Goal: Task Accomplishment & Management: Manage account settings

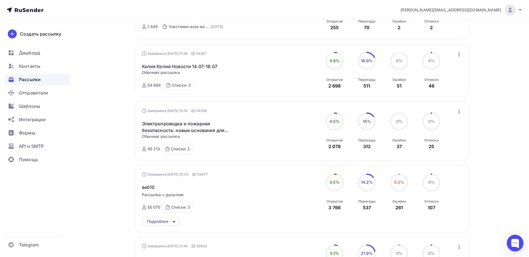
scroll to position [501, 0]
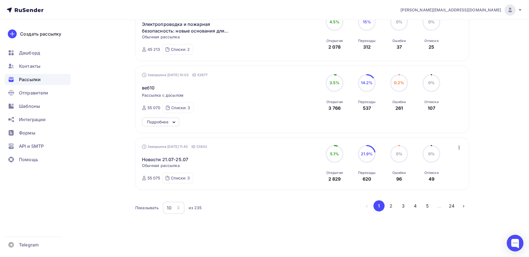
click at [390, 208] on button "2" at bounding box center [390, 206] width 11 height 11
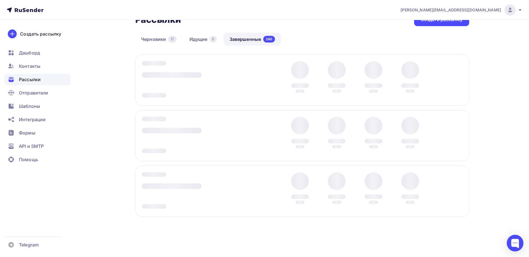
scroll to position [16, 0]
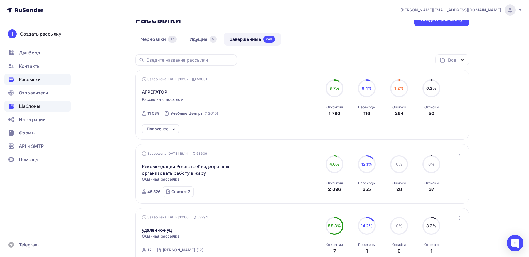
click at [35, 103] on span "Шаблоны" at bounding box center [29, 106] width 21 height 7
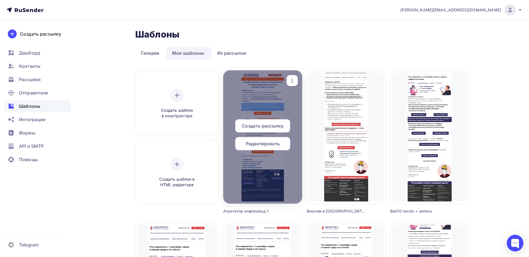
click at [294, 79] on icon "button" at bounding box center [292, 81] width 7 height 7
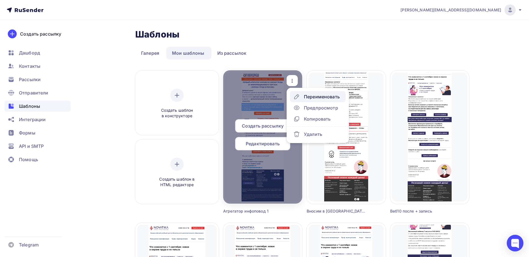
click at [308, 97] on div "Переименовать" at bounding box center [322, 96] width 36 height 7
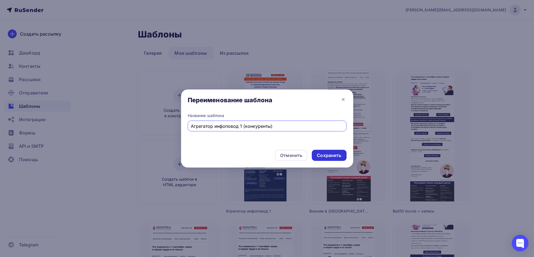
type input "Агрегатор инфоповод 1 (конкуренты)"
click at [330, 155] on div "Сохранить" at bounding box center [329, 155] width 24 height 6
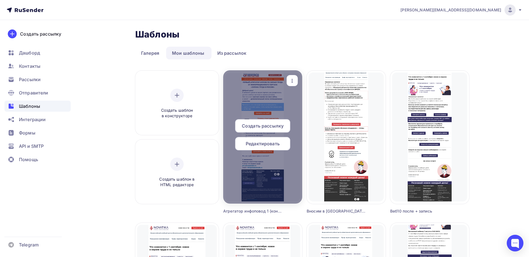
click at [295, 80] on div "button" at bounding box center [292, 80] width 11 height 11
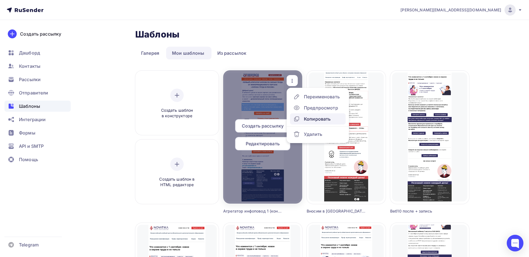
click at [310, 118] on div "Копировать" at bounding box center [317, 119] width 27 height 7
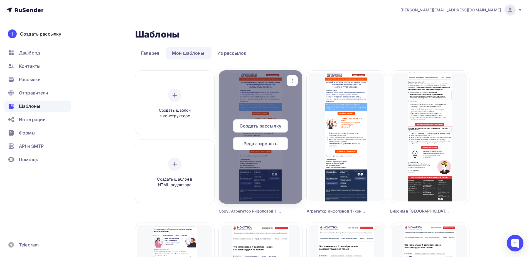
click at [291, 81] on icon "button" at bounding box center [292, 81] width 7 height 7
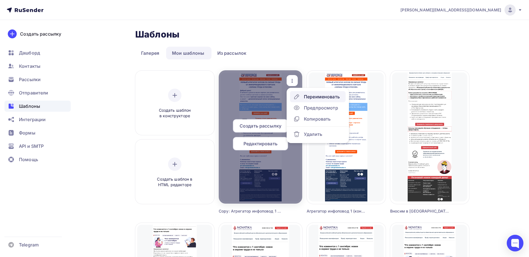
click at [310, 98] on div "Переименовать" at bounding box center [322, 96] width 36 height 7
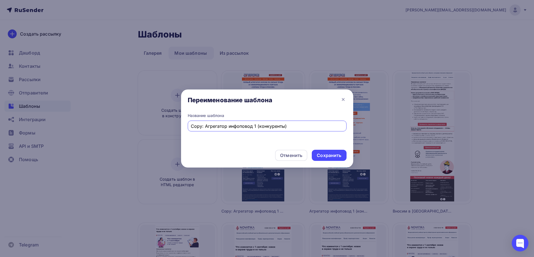
click at [255, 128] on input "Copy: Агрегатор инфоповод 1 (конкуренты)" at bounding box center [267, 126] width 152 height 7
click at [253, 127] on input "Copy: Агрегатор инфоповод (конкуренты)" at bounding box center [267, 126] width 152 height 7
drag, startPoint x: 273, startPoint y: 128, endPoint x: 255, endPoint y: 129, distance: 18.4
click at [255, 129] on input "Copy: Агрегатор инфоповод (конкуренты)" at bounding box center [267, 126] width 152 height 7
drag, startPoint x: 255, startPoint y: 126, endPoint x: 258, endPoint y: 128, distance: 3.6
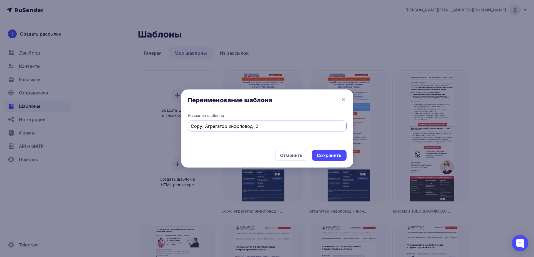
click at [255, 126] on input "Copy: Агрегатор инфоповод 2" at bounding box center [267, 126] width 152 height 7
drag, startPoint x: 205, startPoint y: 126, endPoint x: 187, endPoint y: 127, distance: 17.8
click at [187, 127] on div "Название шаблона Copy: Агрегатор инфоповод 2" at bounding box center [267, 129] width 172 height 33
click at [251, 126] on input "Агрегатор инфоповод 2" at bounding box center [267, 126] width 152 height 7
type input "Агрегатор инфоповод 2 (можете не читать)"
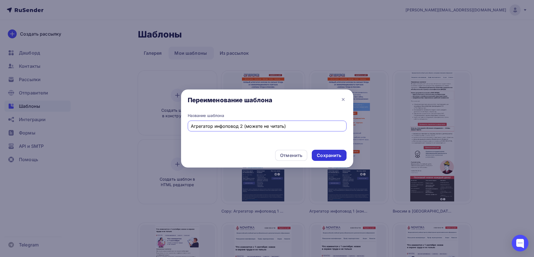
drag, startPoint x: 329, startPoint y: 155, endPoint x: 318, endPoint y: 157, distance: 11.9
click at [329, 154] on div "Сохранить" at bounding box center [329, 155] width 24 height 6
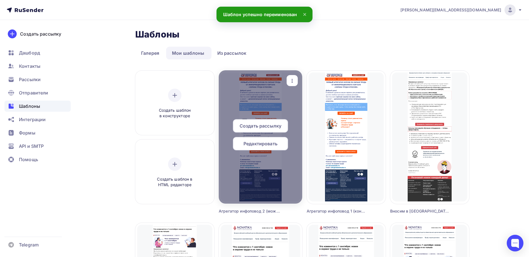
click at [261, 144] on span "Редактировать" at bounding box center [260, 143] width 34 height 7
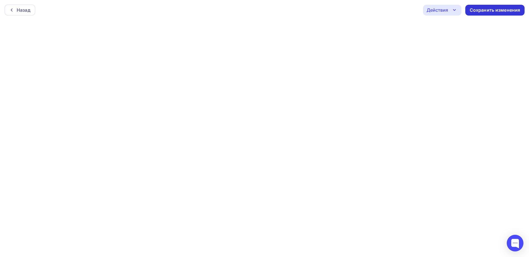
click at [482, 10] on div "Сохранить изменения" at bounding box center [495, 10] width 51 height 6
